Goal: Task Accomplishment & Management: Manage account settings

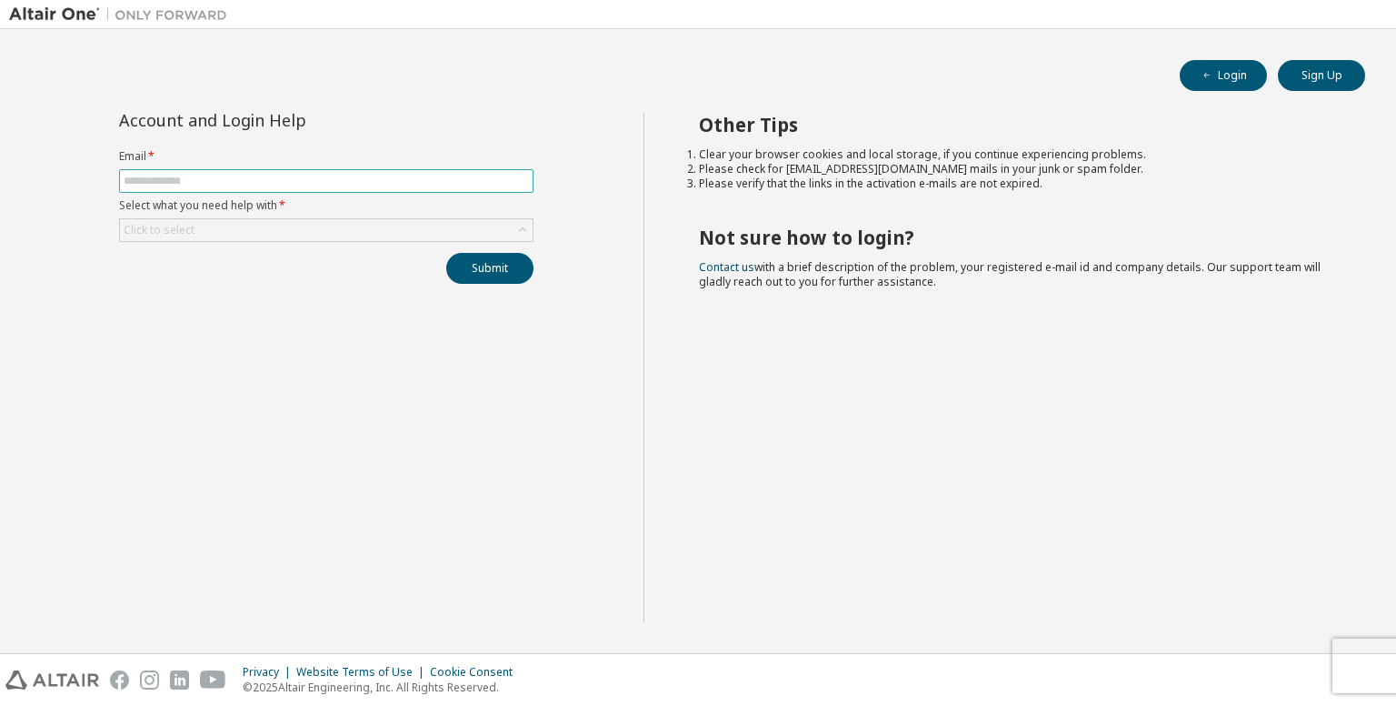
click at [327, 177] on input "text" at bounding box center [326, 181] width 405 height 15
type input "**********"
click at [325, 226] on div "Click to select" at bounding box center [326, 230] width 413 height 22
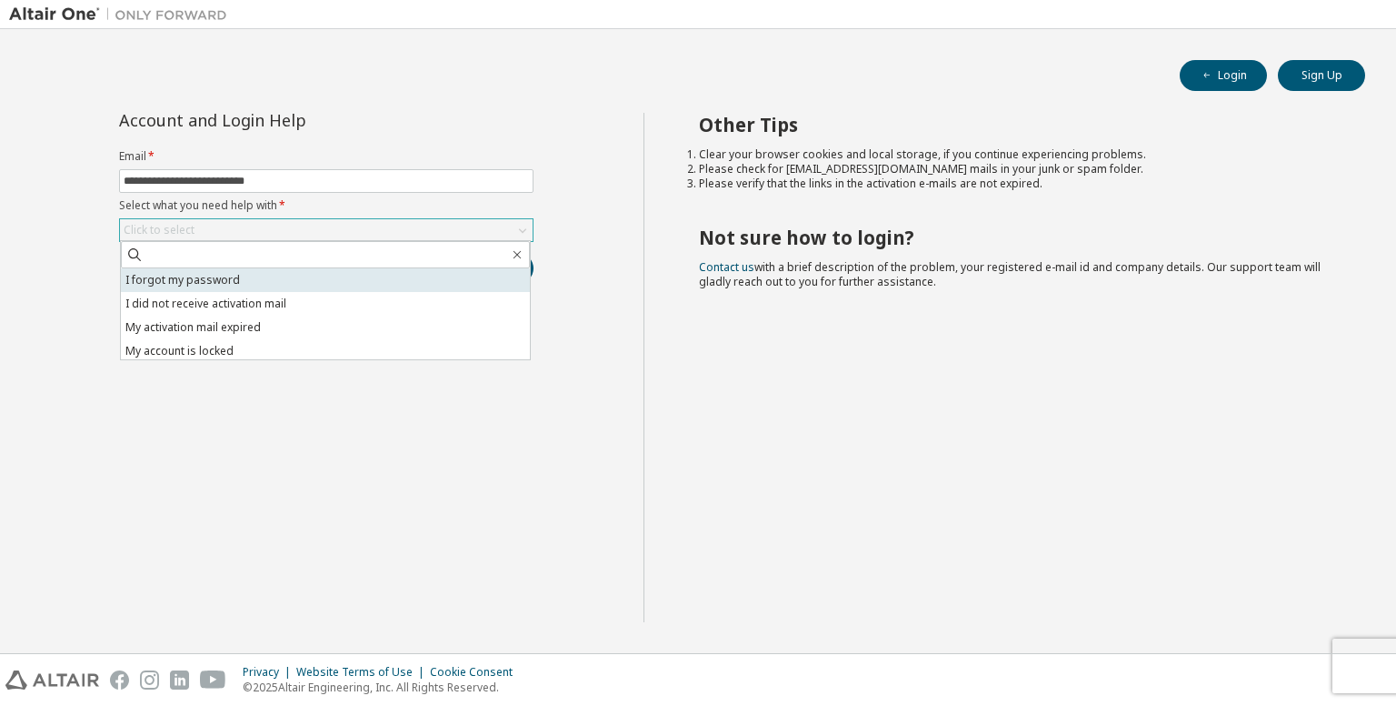
click at [315, 269] on li "I forgot my password" at bounding box center [325, 280] width 409 height 24
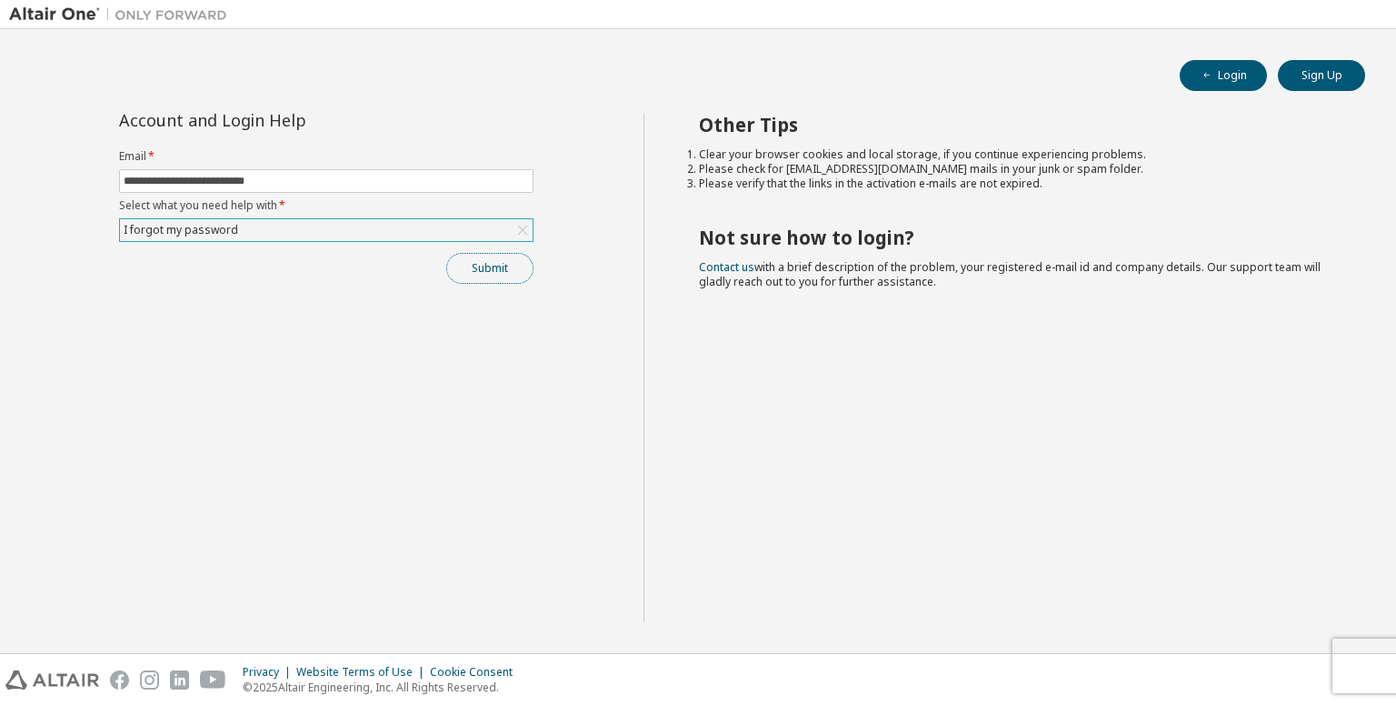
click at [481, 253] on button "Submit" at bounding box center [489, 268] width 87 height 31
click at [1231, 65] on button "Login" at bounding box center [1223, 75] width 87 height 31
